Goal: Entertainment & Leisure: Consume media (video, audio)

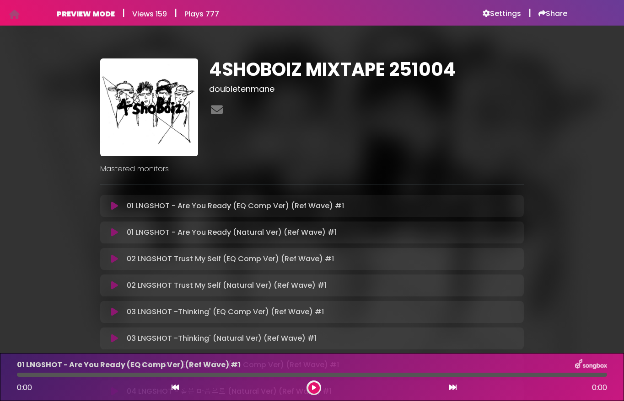
click at [114, 206] on icon at bounding box center [114, 206] width 7 height 9
click at [115, 207] on icon at bounding box center [114, 206] width 7 height 9
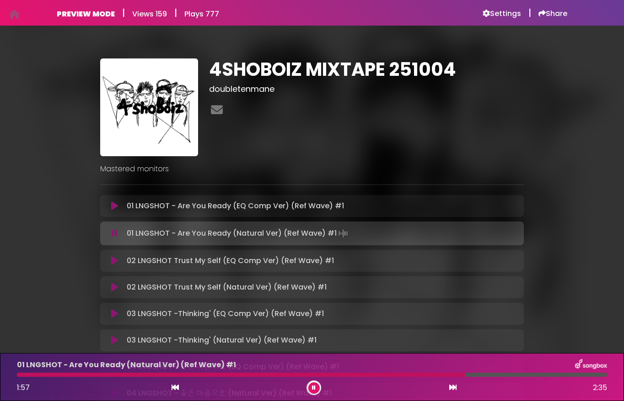
click at [106, 202] on button at bounding box center [114, 206] width 17 height 9
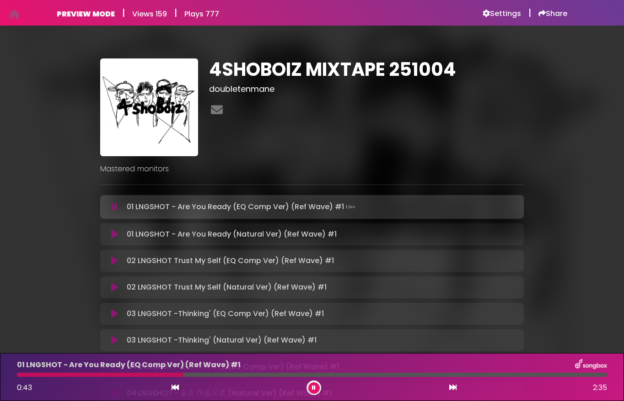
click at [160, 115] on img at bounding box center [149, 108] width 98 height 98
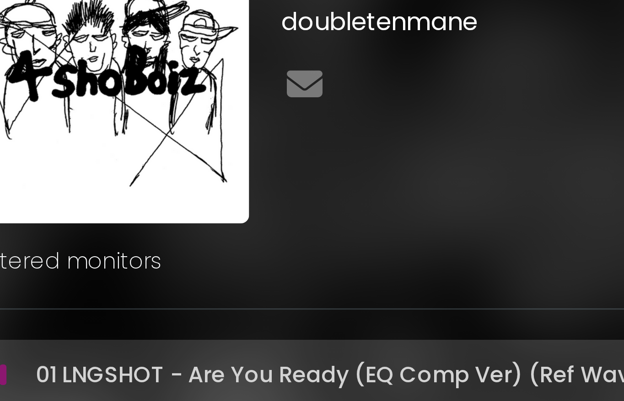
click at [225, 142] on div "4SHOBOIZ MIXTAPE 251004 doubletenmane" at bounding box center [366, 108] width 326 height 98
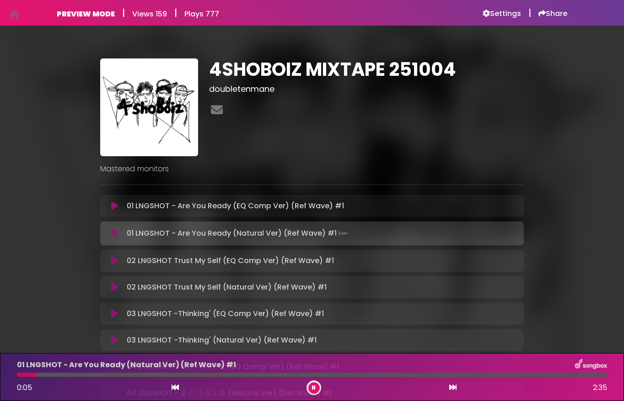
click at [114, 261] on icon at bounding box center [114, 260] width 7 height 9
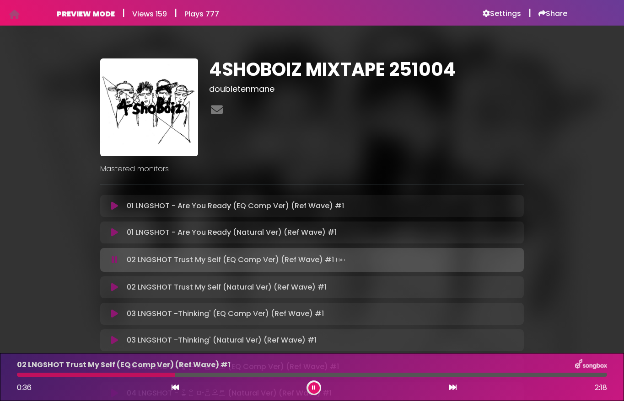
click at [106, 256] on button at bounding box center [114, 260] width 17 height 9
